Goal: Task Accomplishment & Management: Manage account settings

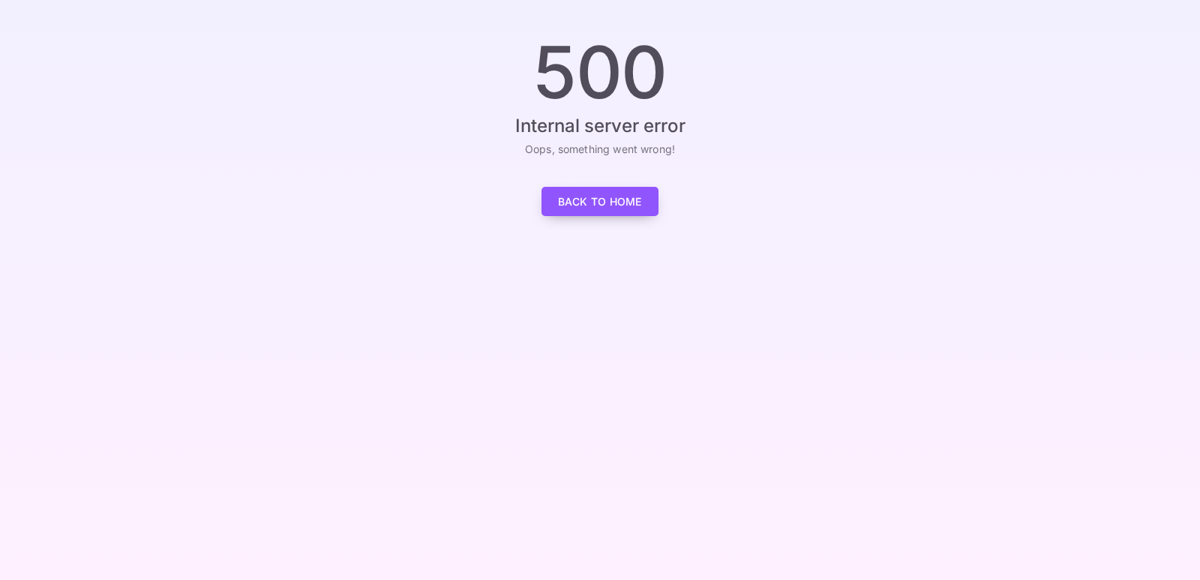
click at [578, 204] on link "Back to Home" at bounding box center [599, 201] width 117 height 29
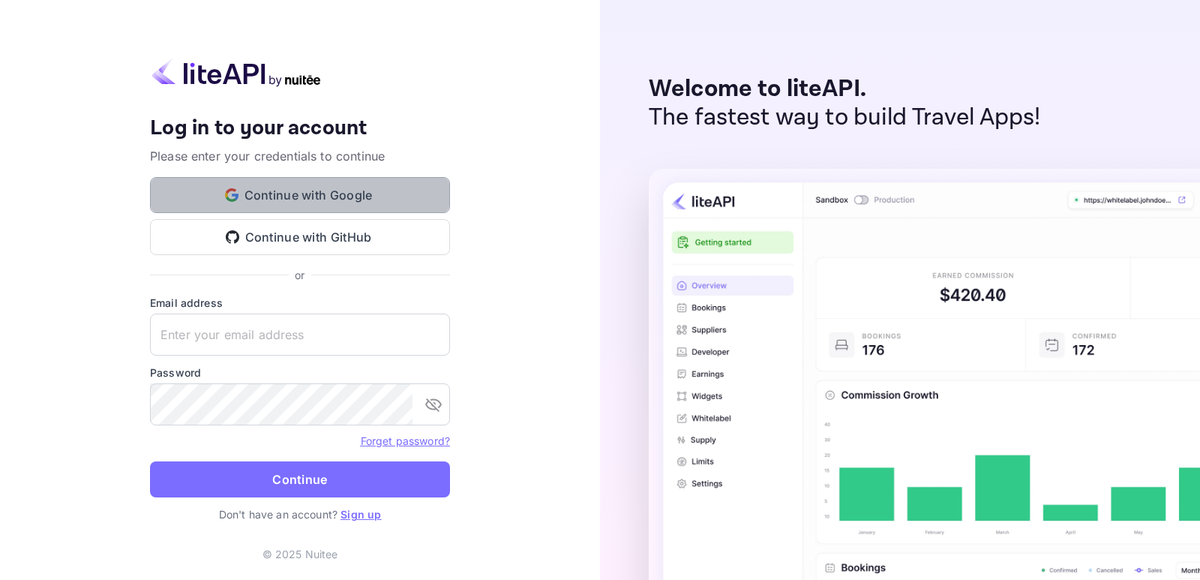
click at [298, 194] on button "Continue with Google" at bounding box center [300, 195] width 300 height 36
